Goal: Transaction & Acquisition: Purchase product/service

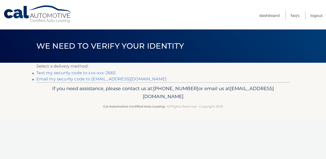
click at [127, 79] on link "Email my security code to [EMAIL_ADDRESS][DOMAIN_NAME]" at bounding box center [101, 79] width 130 height 5
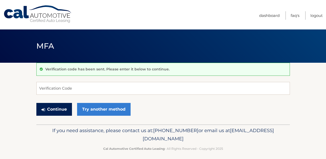
click at [60, 111] on button "Continue" at bounding box center [54, 109] width 36 height 13
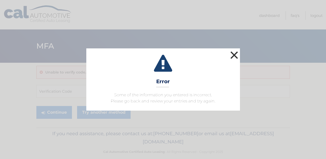
click at [232, 56] on button "×" at bounding box center [234, 55] width 10 height 10
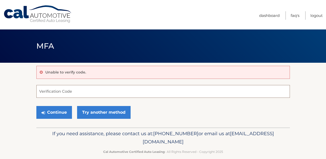
click at [88, 91] on input "Verification Code" at bounding box center [162, 91] width 253 height 13
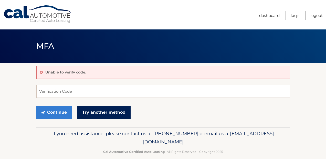
click at [93, 115] on link "Try another method" at bounding box center [104, 112] width 54 height 13
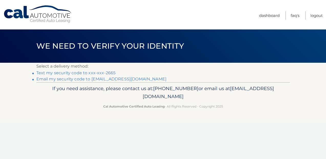
click at [79, 72] on link "Text my security code to xxx-xxx-2665" at bounding box center [75, 72] width 79 height 5
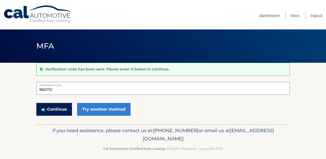
type input "960751"
click at [62, 110] on button "Continue" at bounding box center [54, 109] width 36 height 13
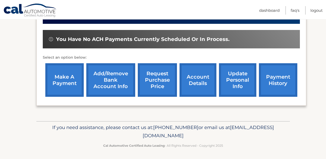
scroll to position [150, 0]
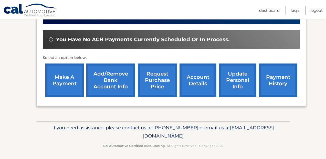
click at [67, 84] on link "make a payment" at bounding box center [64, 80] width 38 height 34
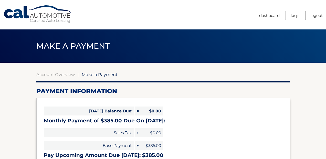
select select "MDBmYmNkNTAtY2Y2NS00MmQ2LTljYzYtZDFmM2I0ZjYyYmY4"
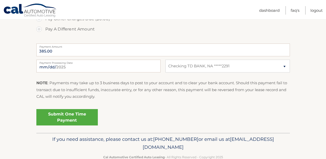
scroll to position [200, 0]
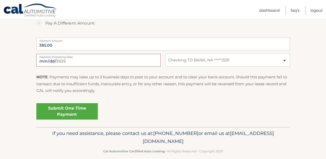
click at [62, 61] on input "2025-09-08" at bounding box center [98, 60] width 124 height 13
type input "2025-09-09"
click at [86, 59] on input "2025-09-09" at bounding box center [98, 60] width 124 height 13
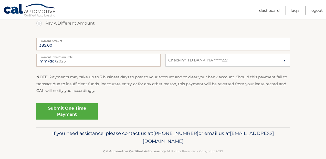
click at [105, 69] on div "2025-09-09 Payment Processing Date This payment is scheduled after your grace p…" at bounding box center [162, 63] width 253 height 18
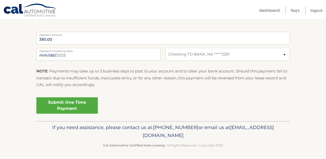
scroll to position [206, 0]
click at [59, 105] on link "Submit One Time Payment" at bounding box center [66, 106] width 61 height 16
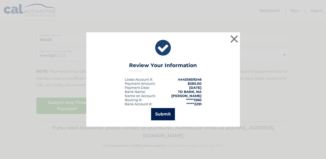
click at [164, 112] on button "Submit" at bounding box center [163, 114] width 24 height 12
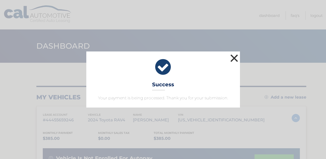
click at [233, 59] on button "×" at bounding box center [234, 58] width 10 height 10
click at [234, 58] on button "×" at bounding box center [234, 58] width 10 height 10
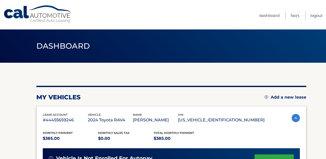
click at [315, 14] on link "Logout" at bounding box center [316, 15] width 12 height 8
